Goal: Transaction & Acquisition: Purchase product/service

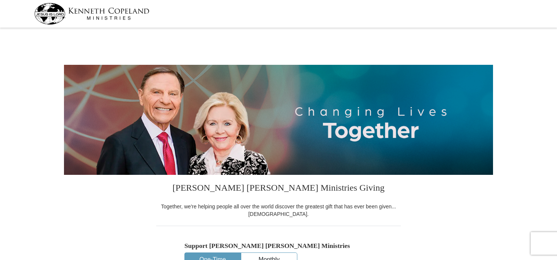
select select "[GEOGRAPHIC_DATA]"
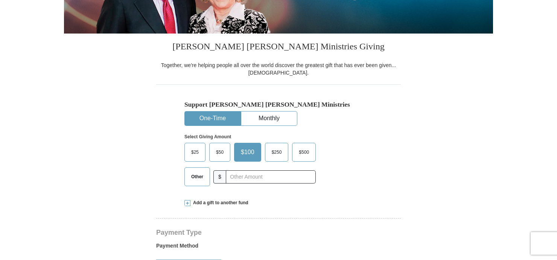
scroll to position [150, 0]
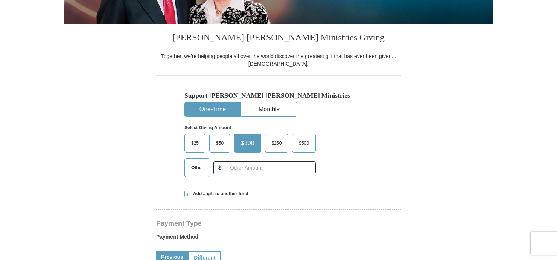
click at [266, 139] on label "$250" at bounding box center [276, 143] width 23 height 18
click at [0, 0] on input "$250" at bounding box center [0, 0] width 0 height 0
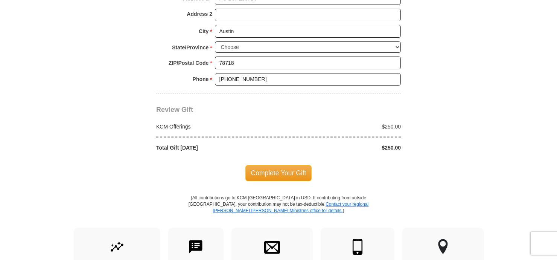
scroll to position [615, 0]
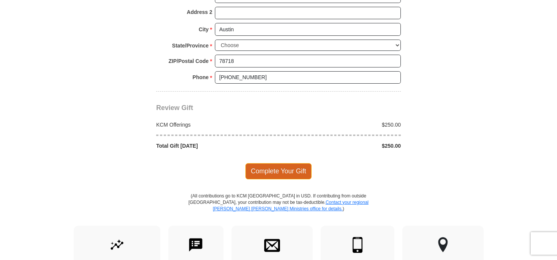
click at [264, 166] on span "Complete Your Gift" at bounding box center [278, 171] width 67 height 16
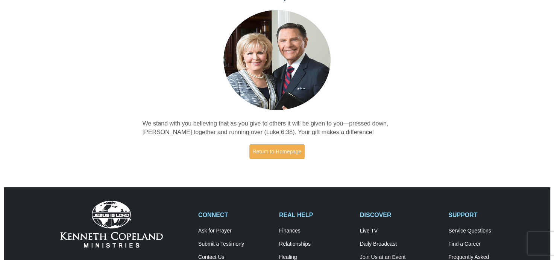
scroll to position [50, 0]
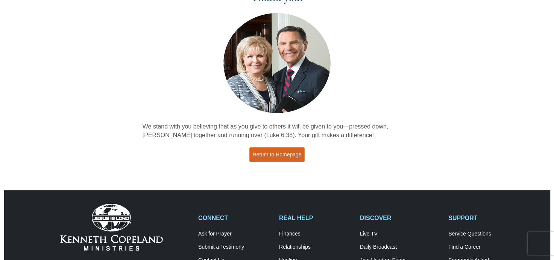
click at [266, 151] on link "Return to Homepage" at bounding box center [278, 154] width 56 height 15
